Goal: Transaction & Acquisition: Book appointment/travel/reservation

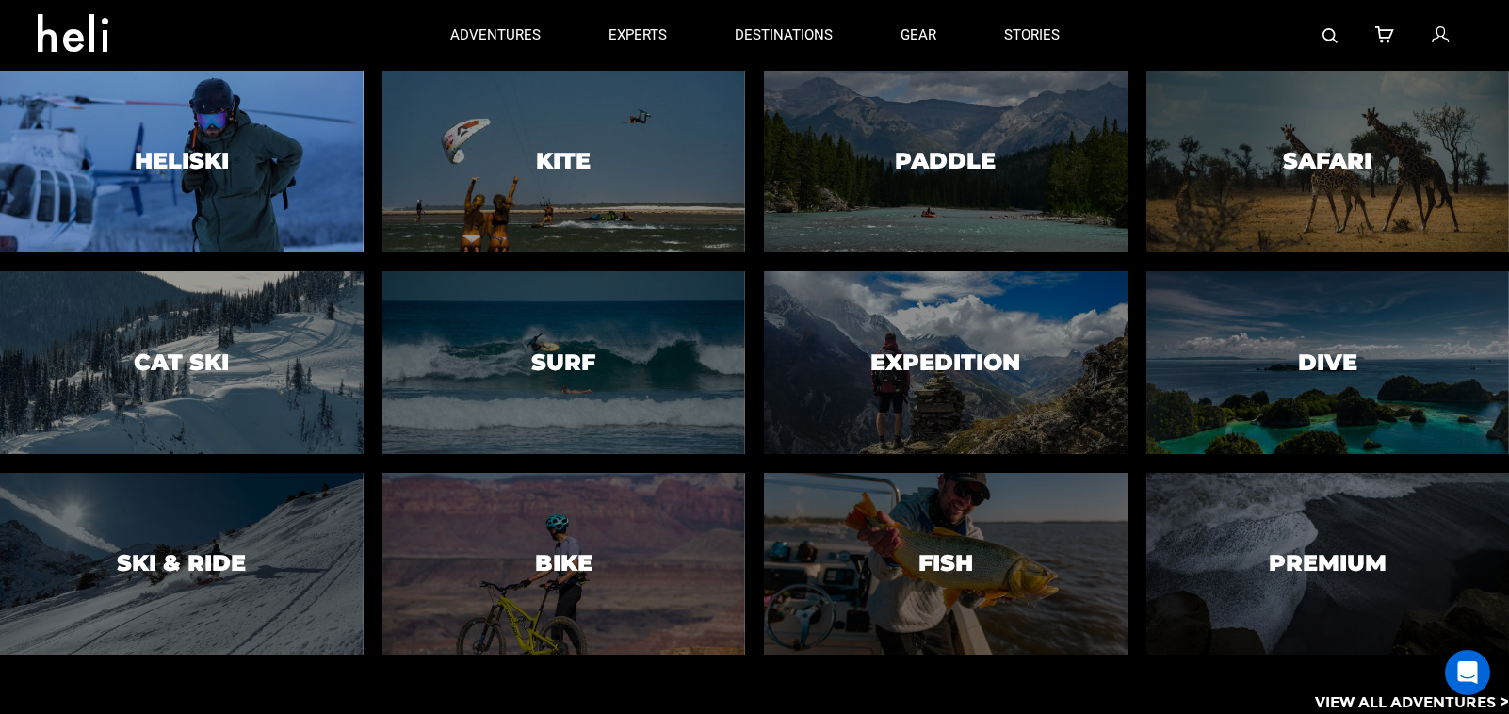
click at [220, 183] on div at bounding box center [181, 162] width 370 height 186
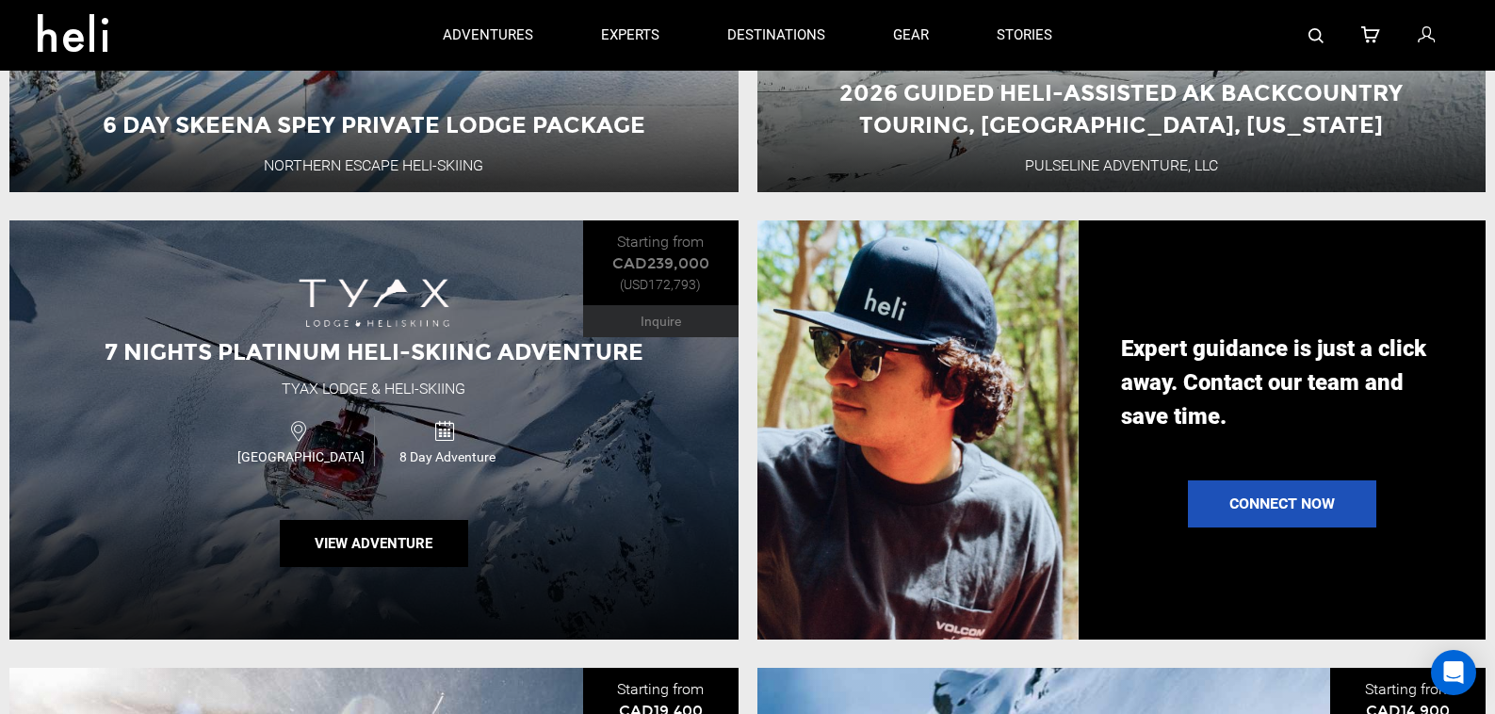
scroll to position [1888, 0]
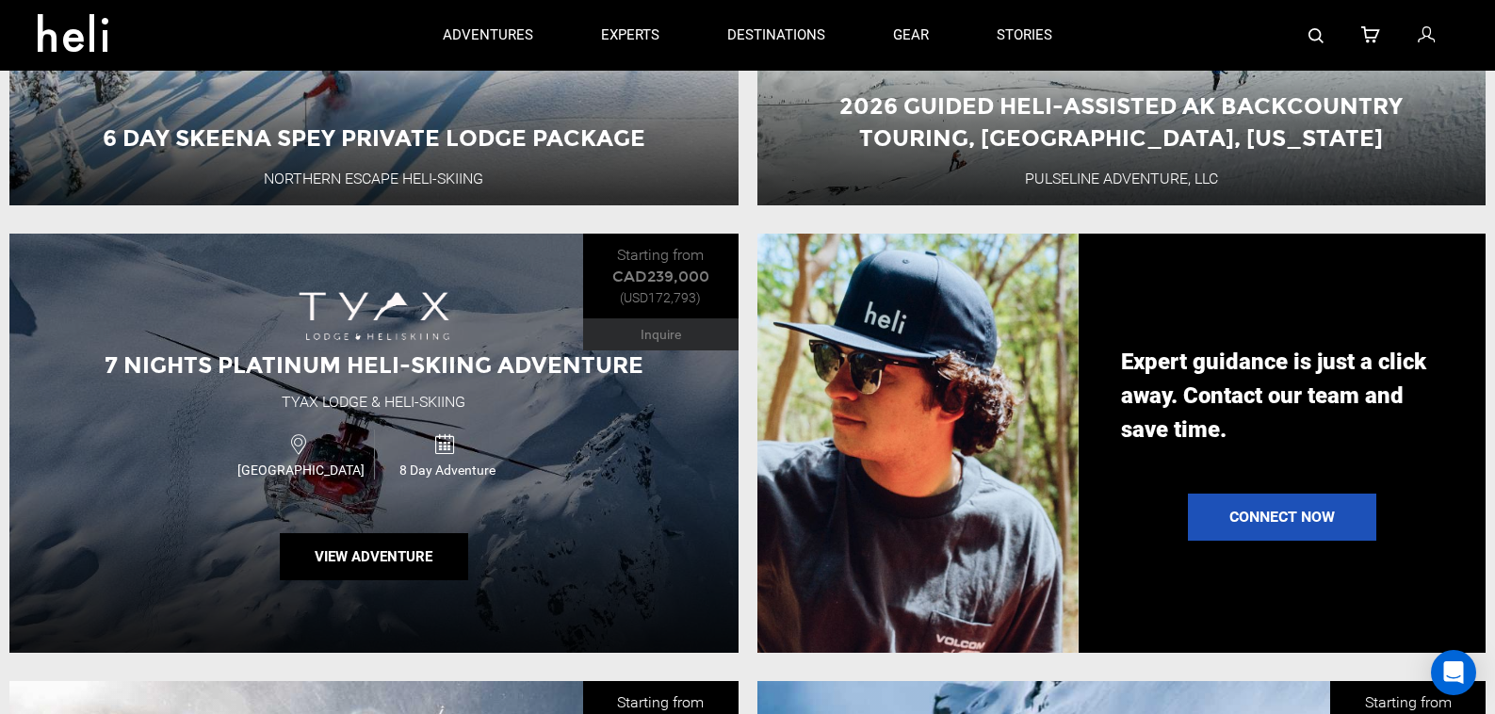
click at [487, 314] on div "7 Nights Platinum Heli-Skiing Adventure Tyax Lodge & Heli-Skiing [GEOGRAPHIC_DA…" at bounding box center [373, 443] width 729 height 418
